Goal: Task Accomplishment & Management: Use online tool/utility

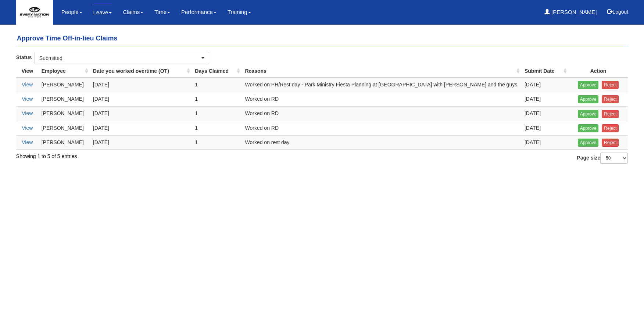
select select "50"
click at [24, 143] on link "View" at bounding box center [27, 142] width 11 height 6
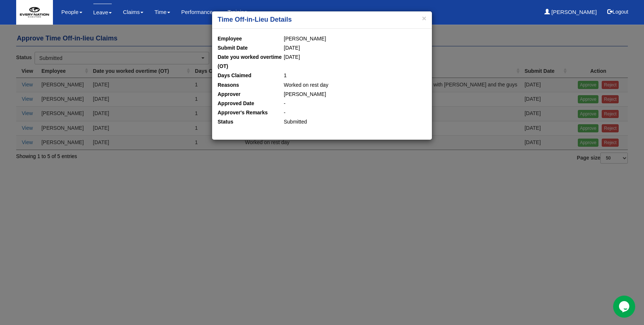
click at [158, 165] on div "× Time Off-in-Lieu Details Employee [PERSON_NAME] Submit Date [DATE] Date you w…" at bounding box center [322, 162] width 644 height 325
click at [424, 21] on button "×" at bounding box center [424, 18] width 4 height 8
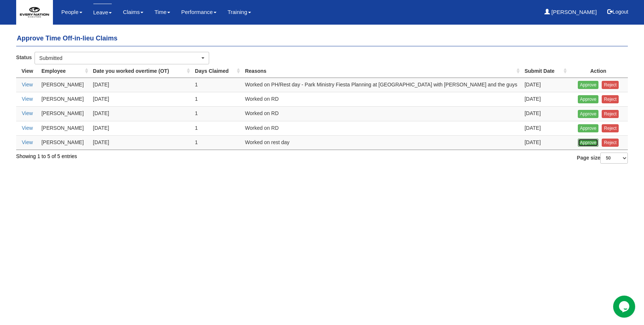
click at [584, 142] on input "Approve" at bounding box center [588, 143] width 21 height 8
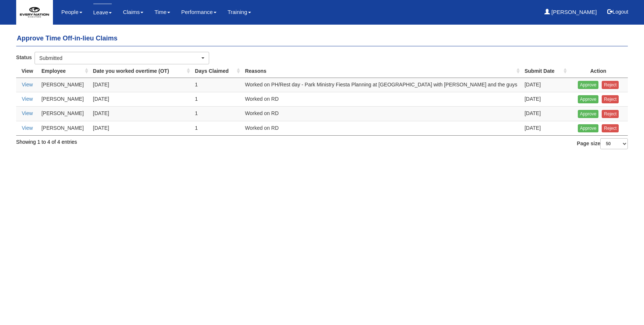
select select "50"
